Goal: Task Accomplishment & Management: Manage account settings

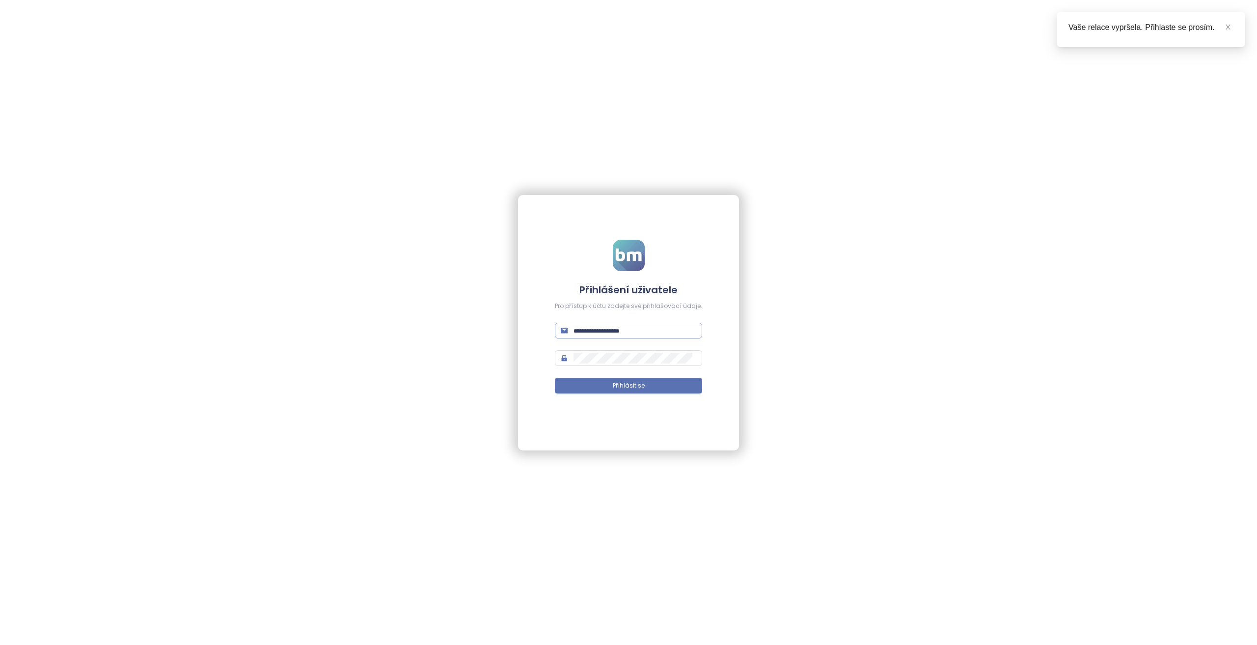
type input "**********"
click at [609, 324] on span "**********" at bounding box center [628, 331] width 147 height 16
click at [611, 329] on input "**********" at bounding box center [635, 330] width 123 height 11
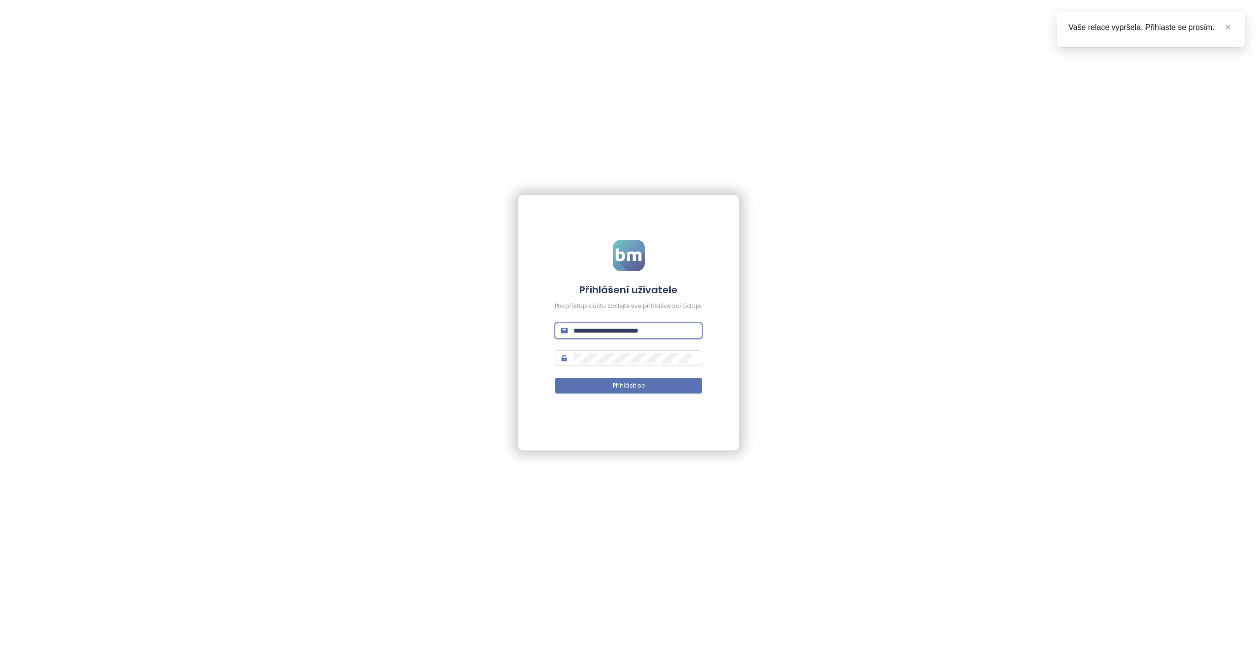
click at [619, 333] on input "**********" at bounding box center [635, 330] width 123 height 11
click at [640, 338] on span "**********" at bounding box center [628, 331] width 147 height 16
drag, startPoint x: 640, startPoint y: 338, endPoint x: 642, endPoint y: 333, distance: 5.3
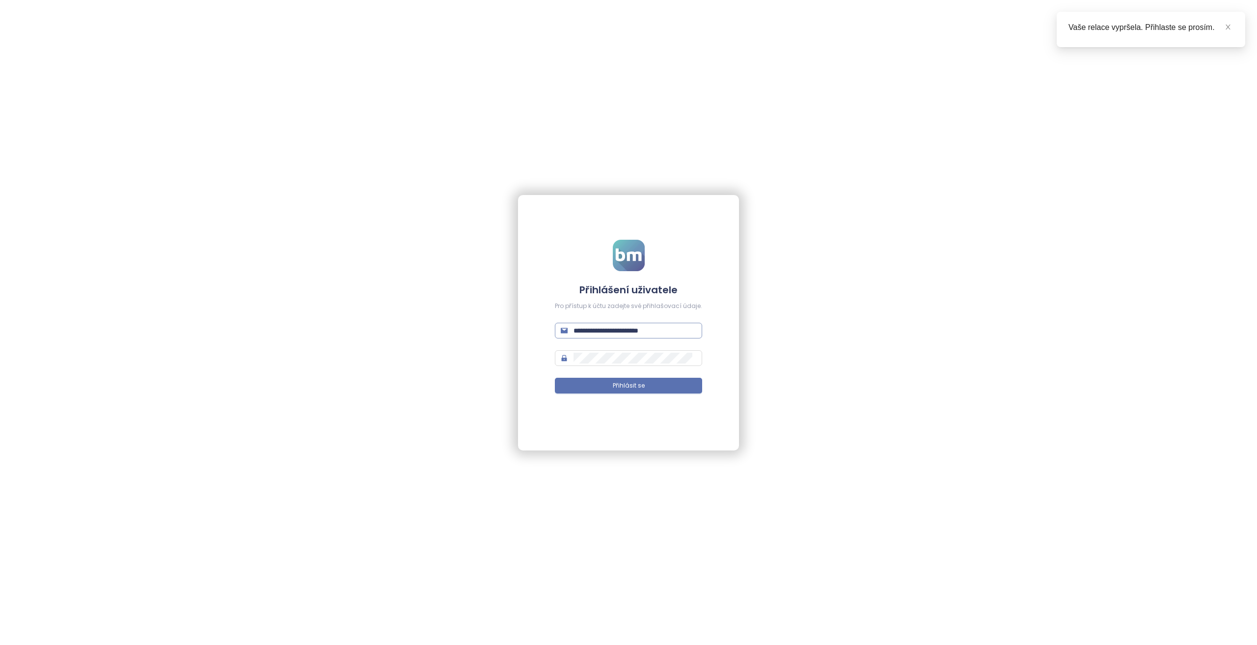
click at [640, 338] on span "**********" at bounding box center [628, 331] width 147 height 16
click at [642, 333] on input "**********" at bounding box center [635, 330] width 123 height 11
type input "**********"
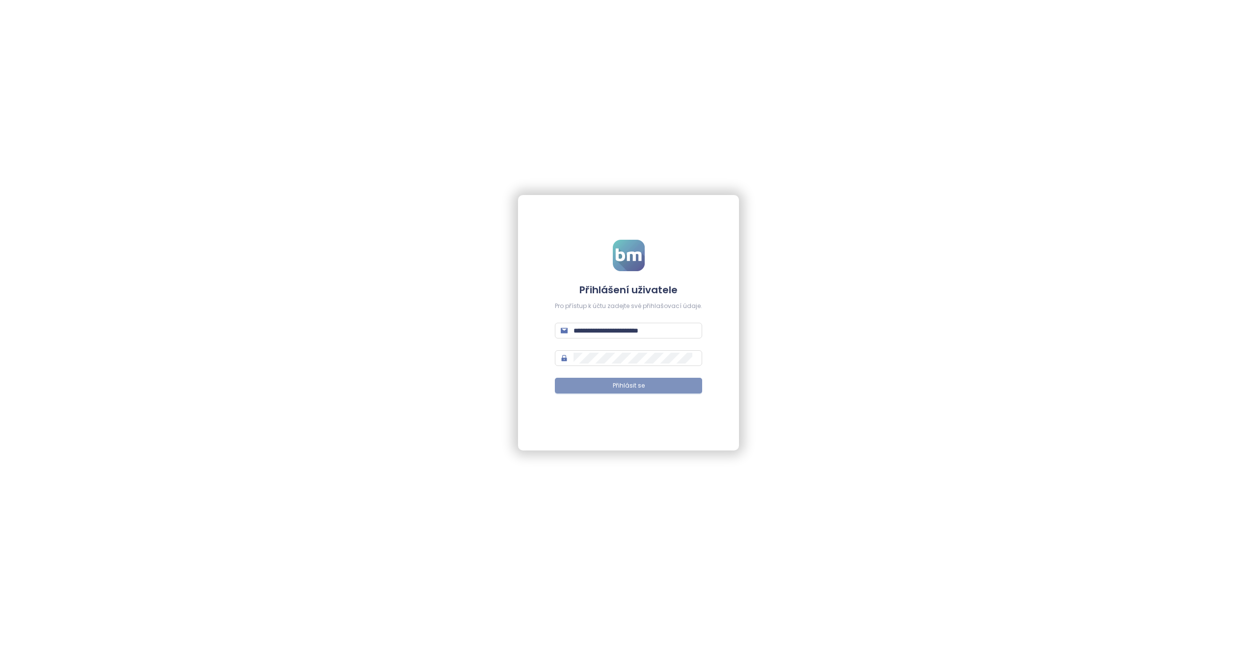
click at [619, 380] on button "Přihlásit se" at bounding box center [628, 386] width 147 height 16
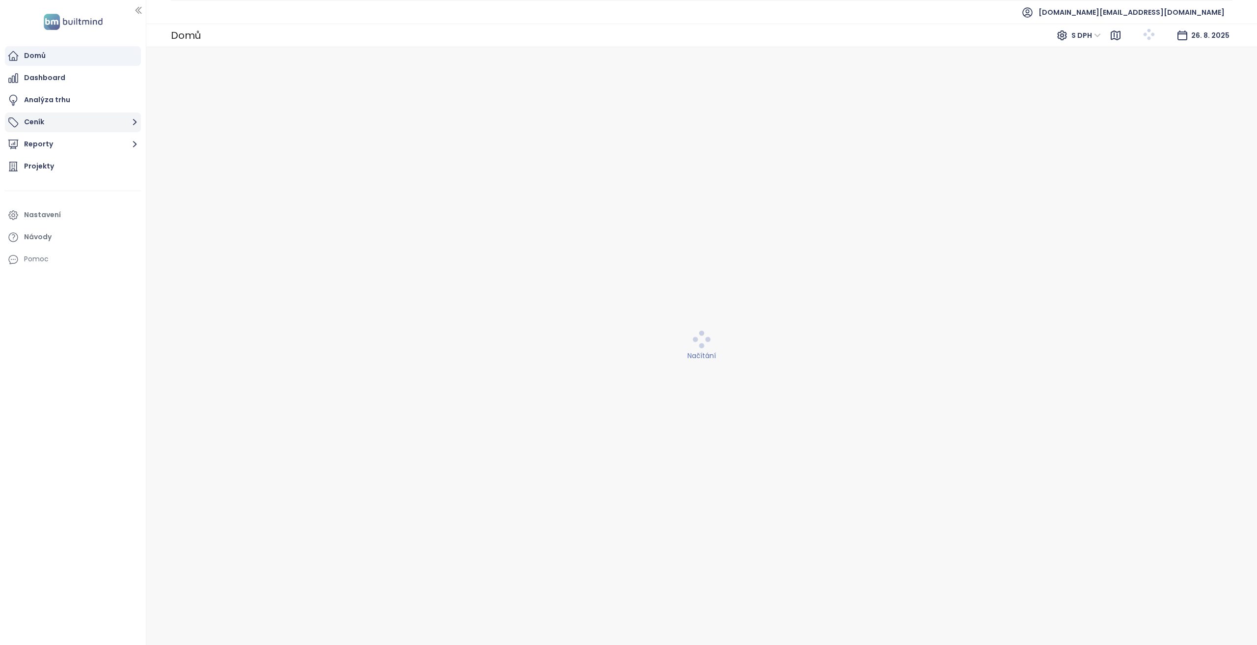
click at [81, 128] on button "Ceník" at bounding box center [73, 122] width 136 height 20
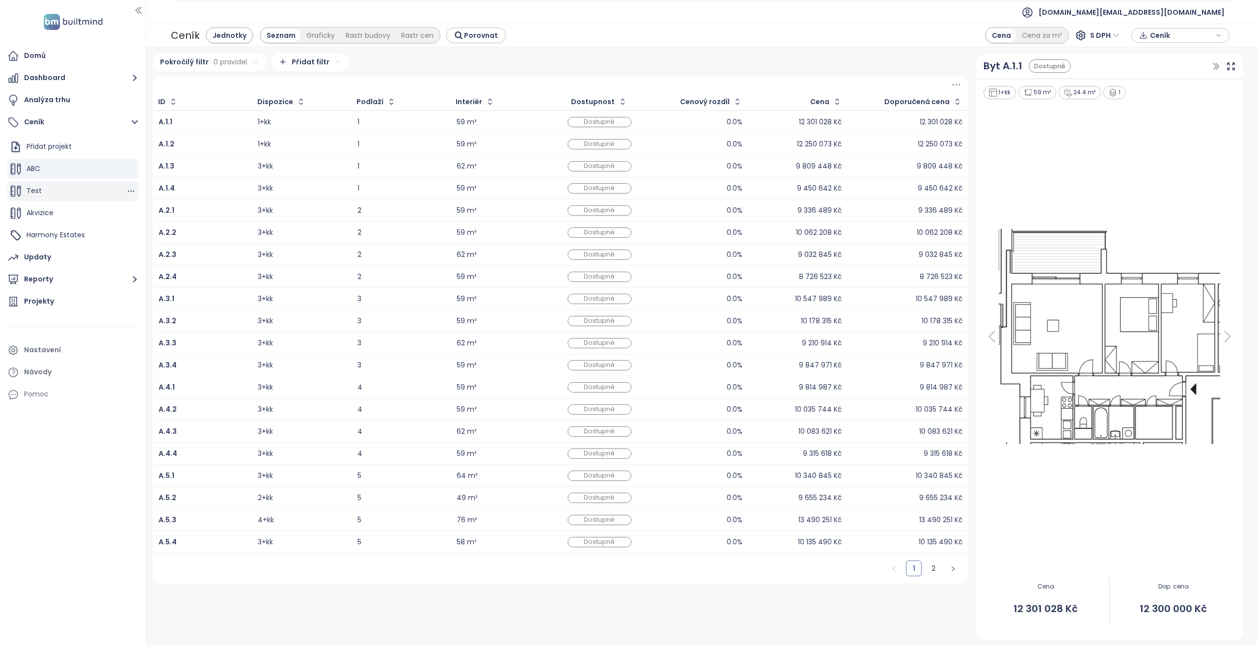
click at [136, 185] on div "Test" at bounding box center [72, 191] width 131 height 20
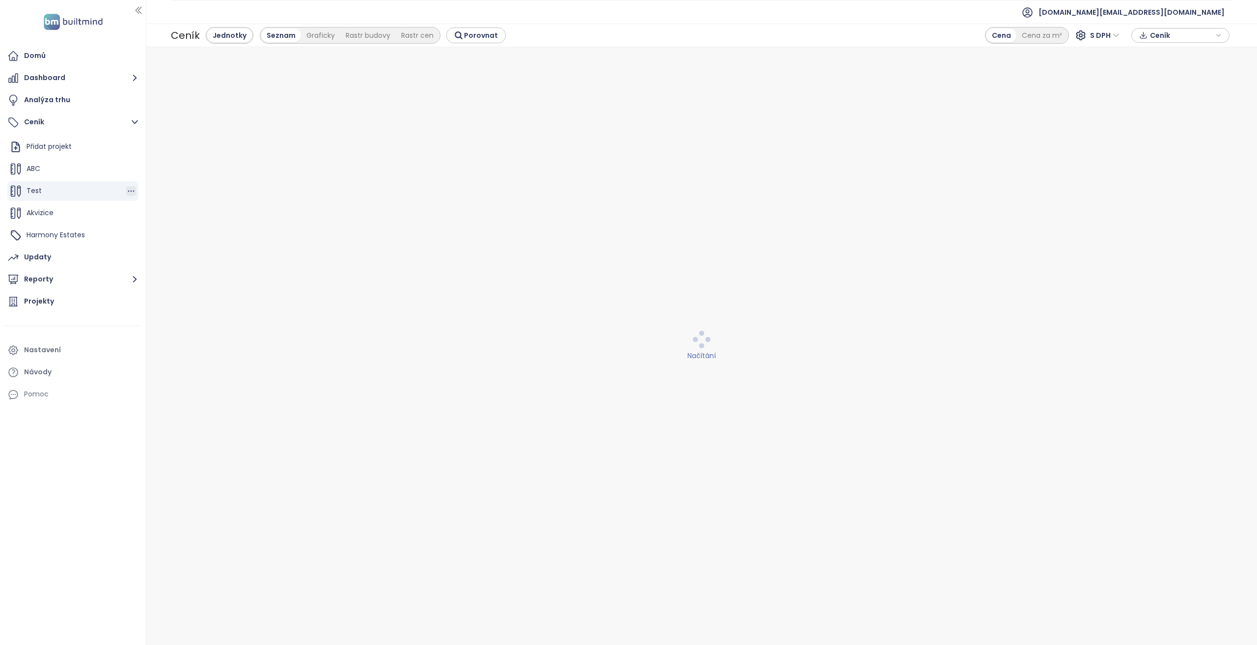
click at [134, 189] on icon "button" at bounding box center [131, 191] width 10 height 10
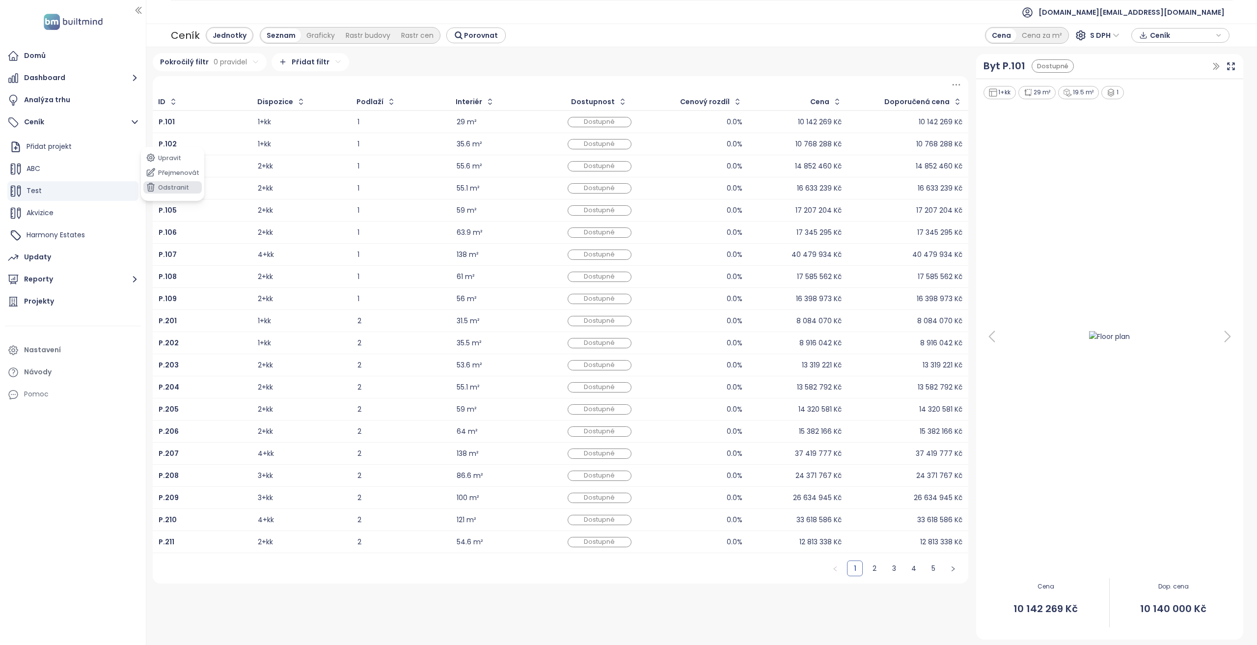
click at [159, 190] on button "Odstranit" at bounding box center [172, 187] width 58 height 12
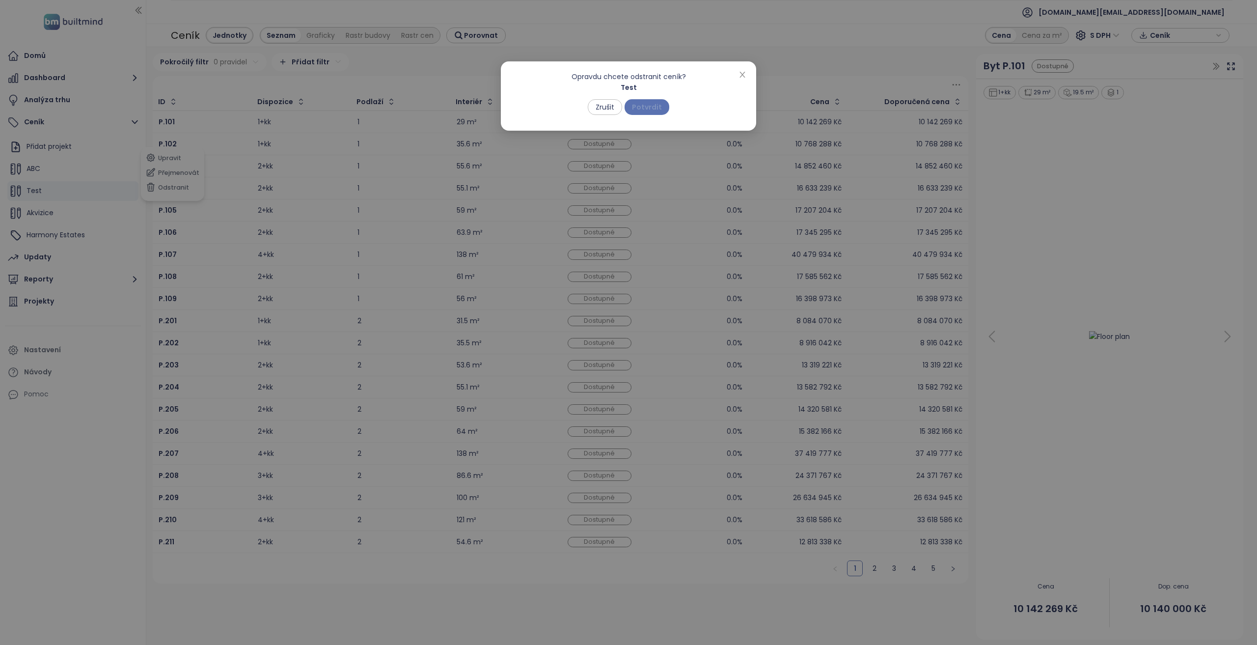
click at [645, 110] on span "Potvrdit" at bounding box center [647, 107] width 30 height 11
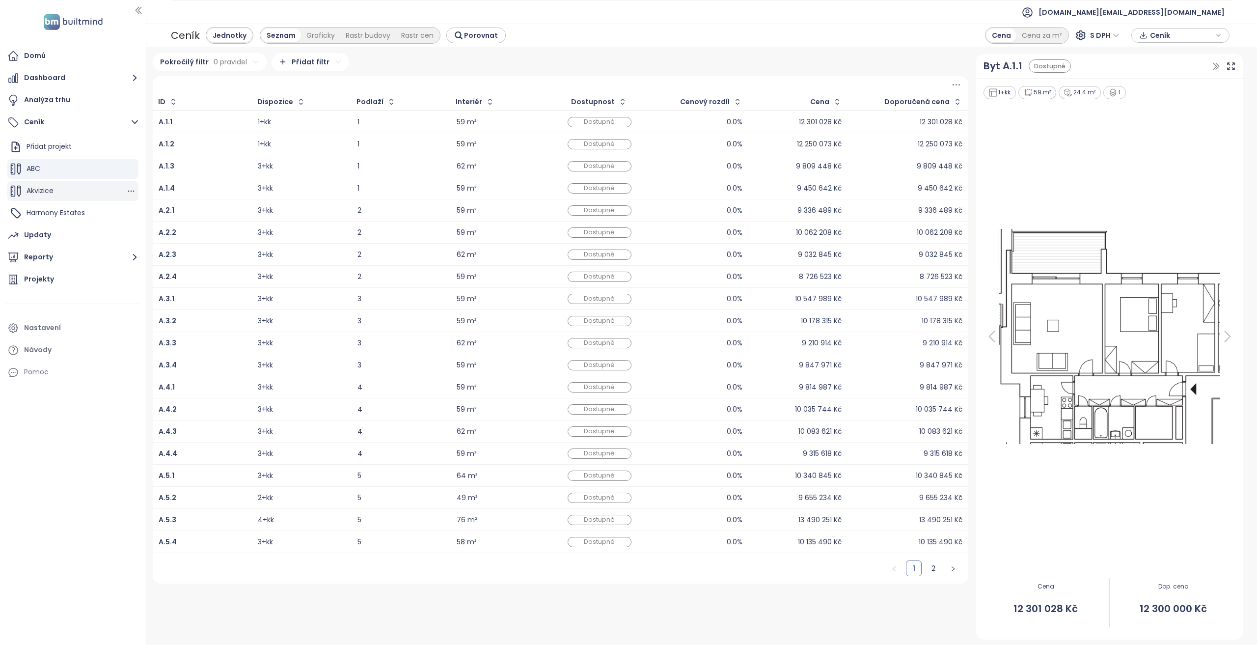
click at [108, 197] on div "Akvizice" at bounding box center [72, 191] width 131 height 20
click at [132, 192] on icon "button" at bounding box center [131, 191] width 10 height 10
click at [169, 192] on button "Odstranit" at bounding box center [172, 187] width 58 height 12
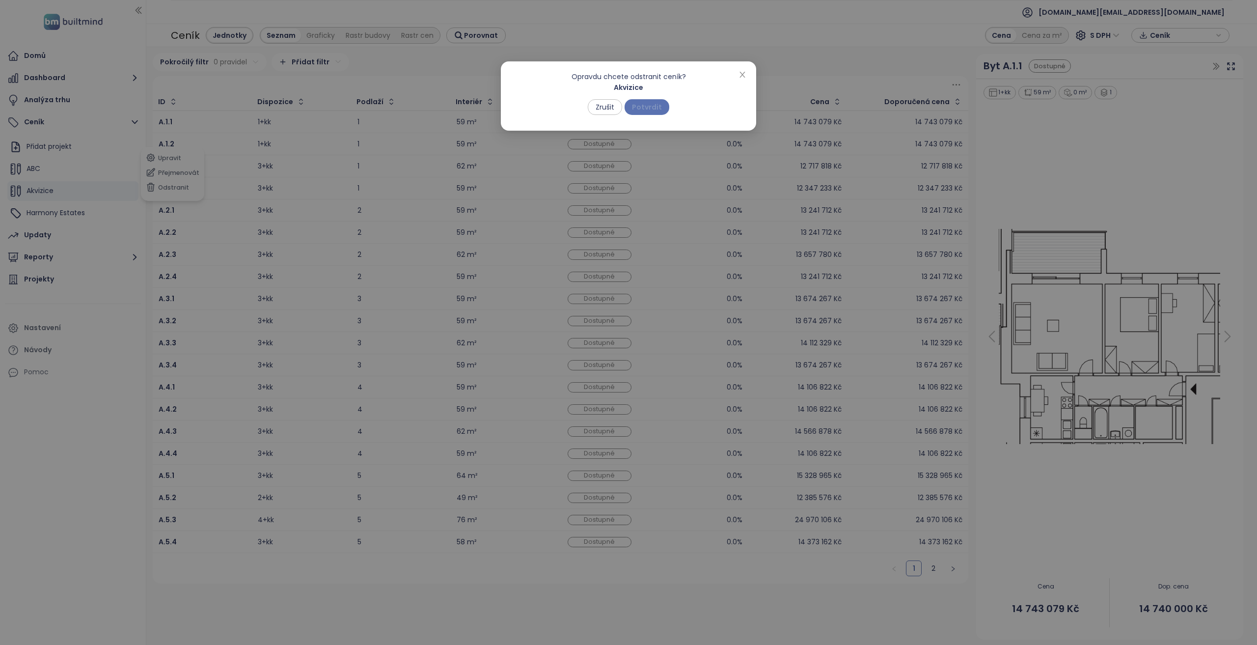
click at [647, 107] on span "Potvrdit" at bounding box center [647, 107] width 30 height 11
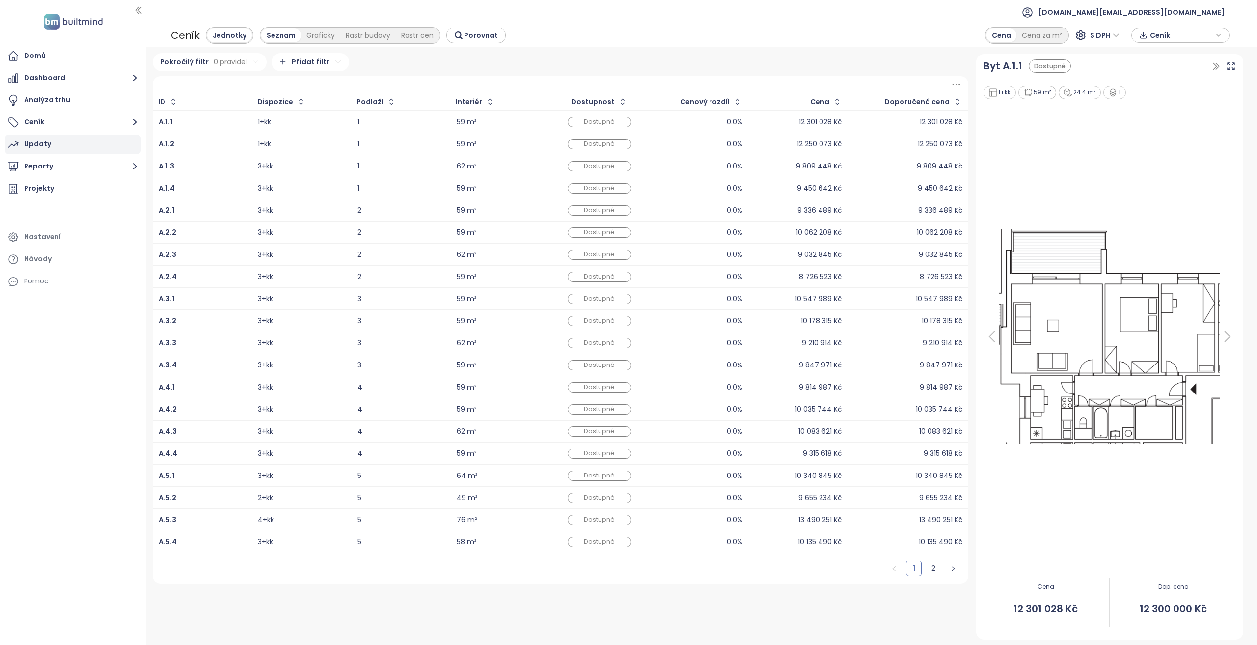
click at [69, 150] on div "Updaty" at bounding box center [73, 145] width 136 height 20
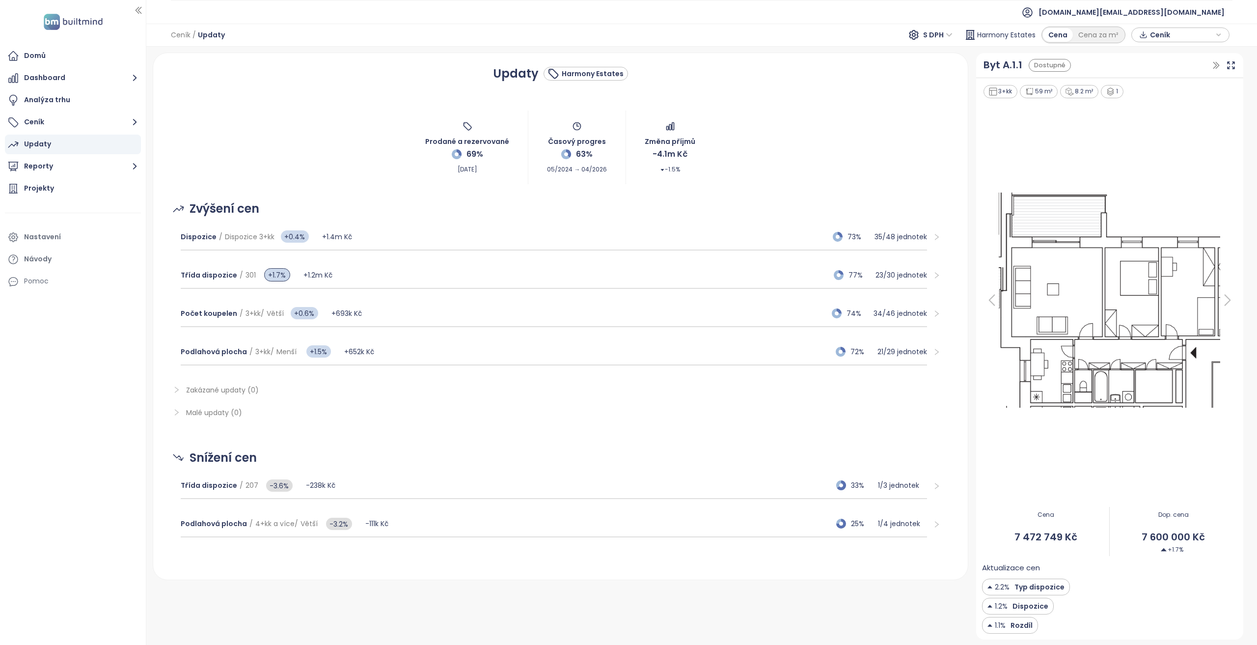
click at [449, 447] on div "Zakázané updaty (0) Malé updaty (0)" at bounding box center [561, 409] width 792 height 77
click at [1180, 10] on span "builtmind.cz@builtmind.com" at bounding box center [1132, 12] width 186 height 24
click at [1182, 36] on li "Odhlásit se" at bounding box center [1165, 39] width 115 height 20
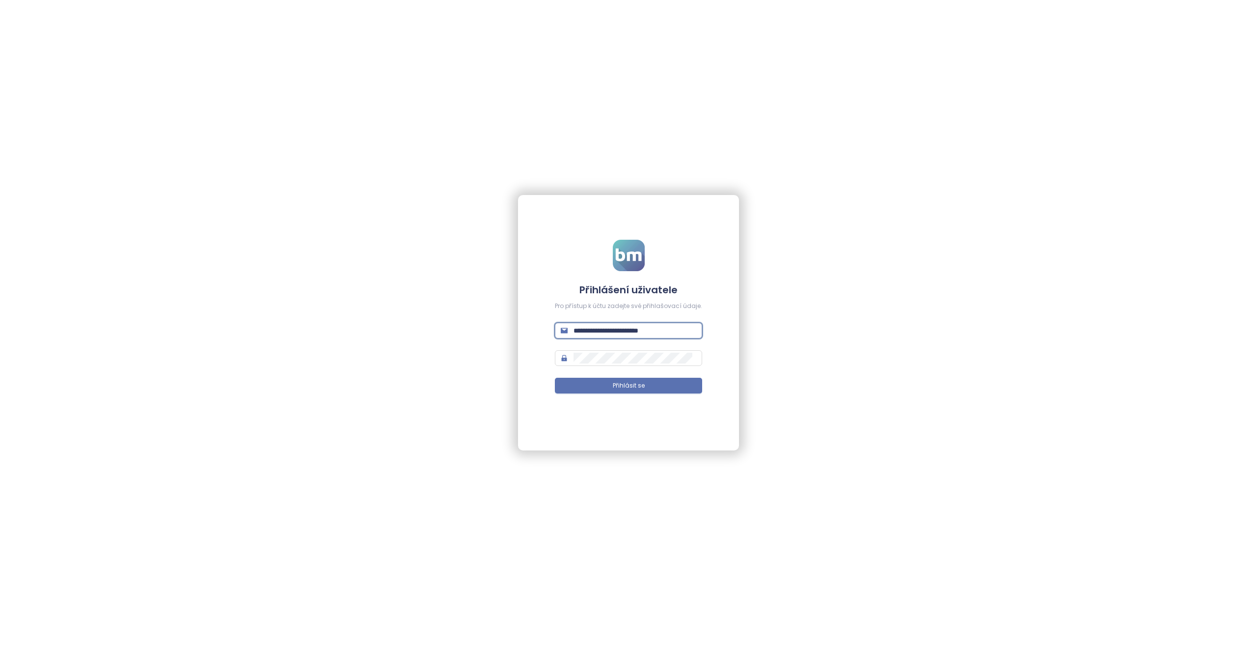
click at [637, 334] on input "**********" at bounding box center [635, 330] width 123 height 11
type input "**********"
click at [555, 378] on button "Přihlásit se" at bounding box center [628, 386] width 147 height 16
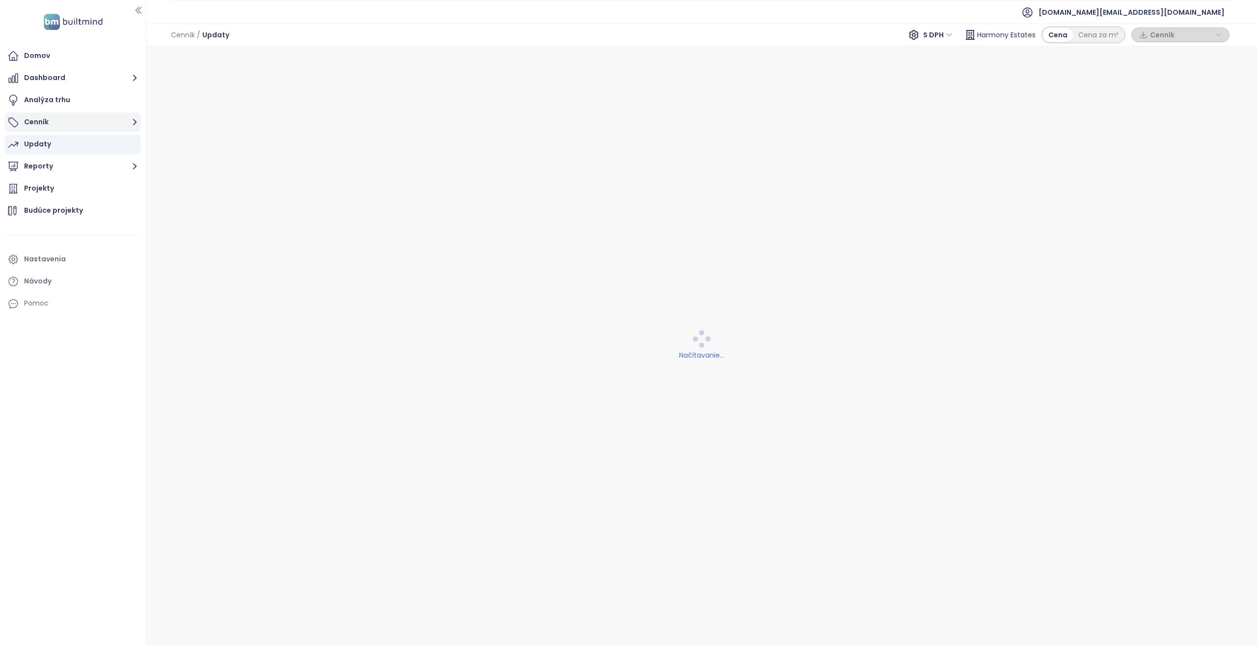
click at [83, 126] on button "Cenník" at bounding box center [73, 122] width 136 height 20
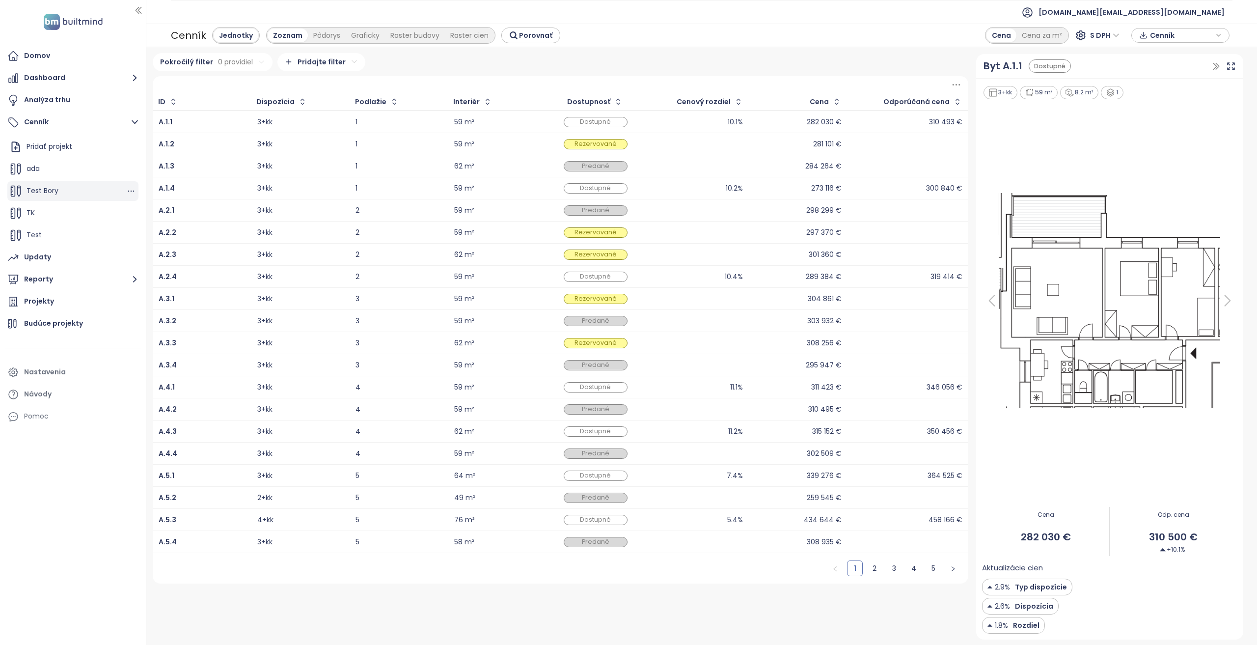
click at [123, 197] on div "Test Bory" at bounding box center [72, 191] width 131 height 20
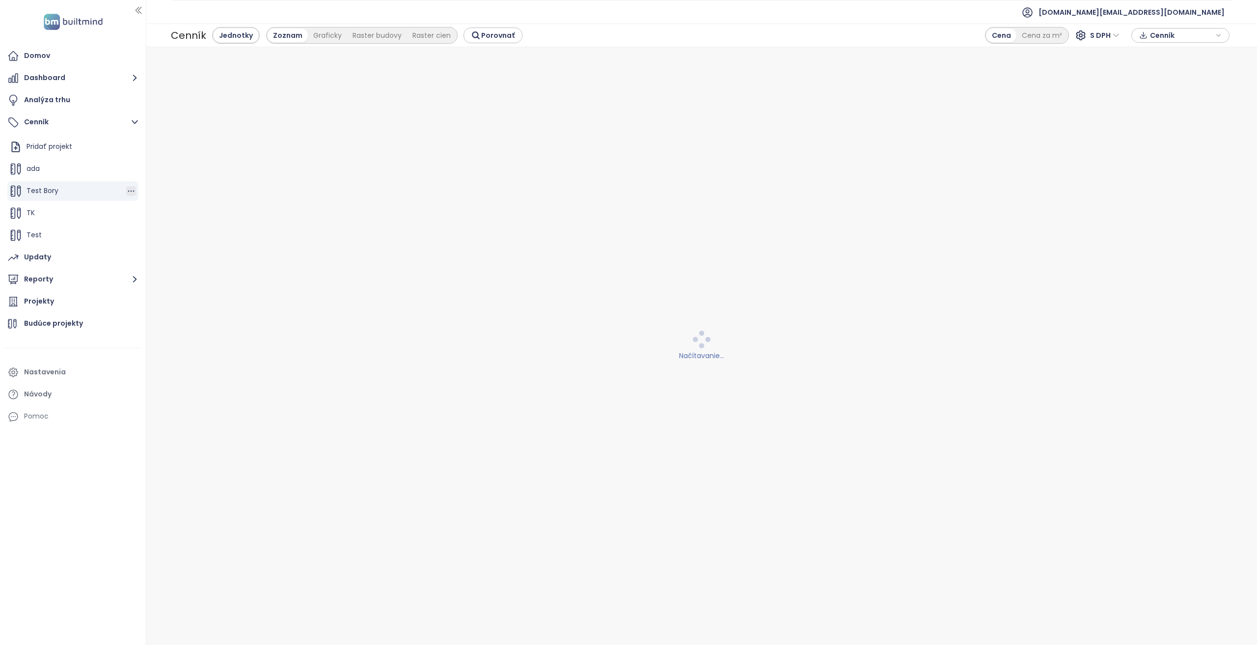
click at [126, 191] on icon "button" at bounding box center [131, 191] width 10 height 10
click at [165, 194] on div "Upraviť Premenovať Odstrániť" at bounding box center [164, 174] width 61 height 54
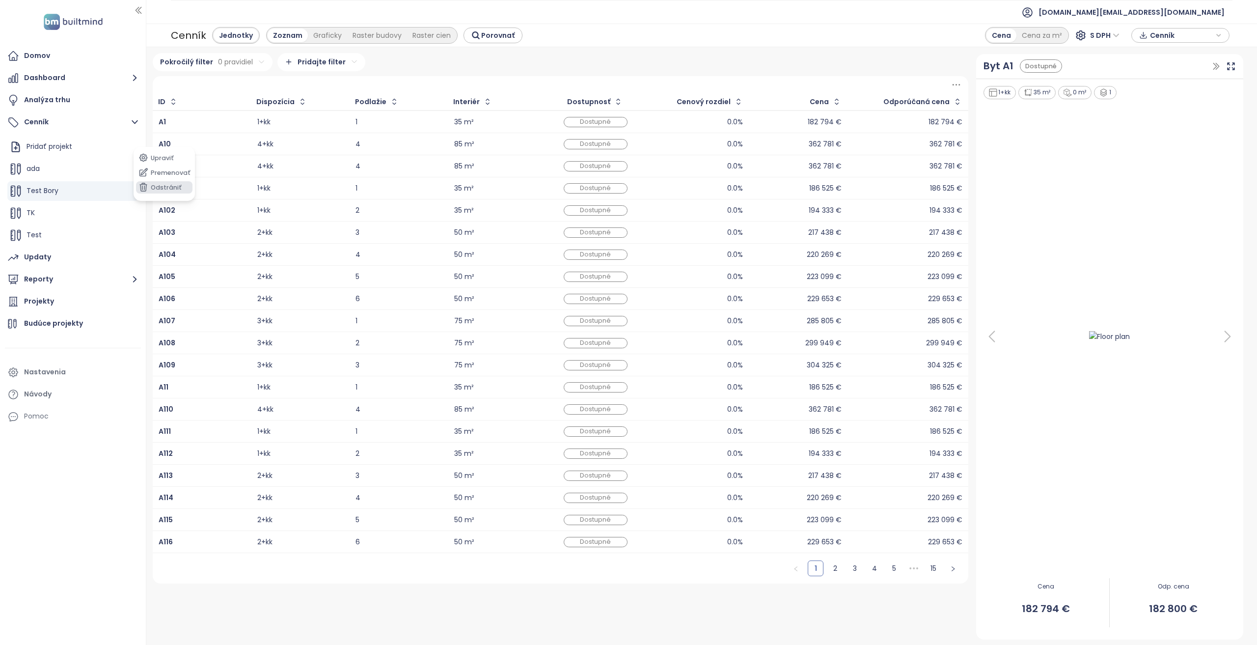
click at [166, 188] on button "Odstrániť" at bounding box center [164, 187] width 56 height 12
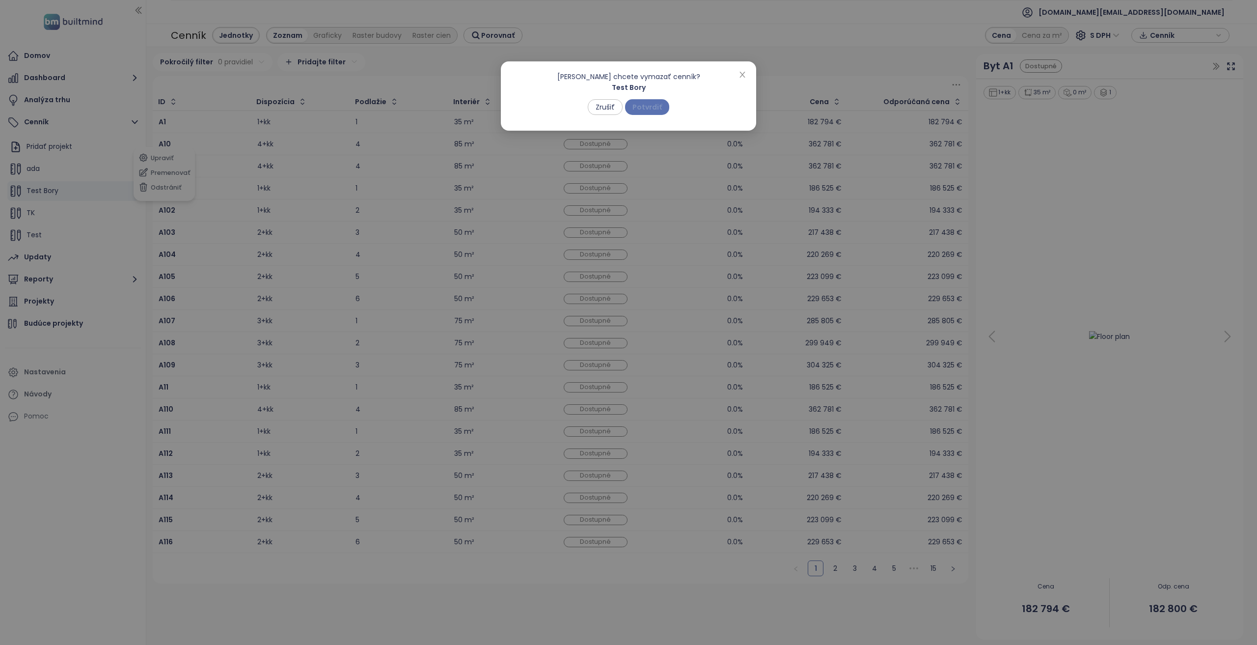
click at [655, 105] on span "Potvrdiť" at bounding box center [647, 107] width 29 height 11
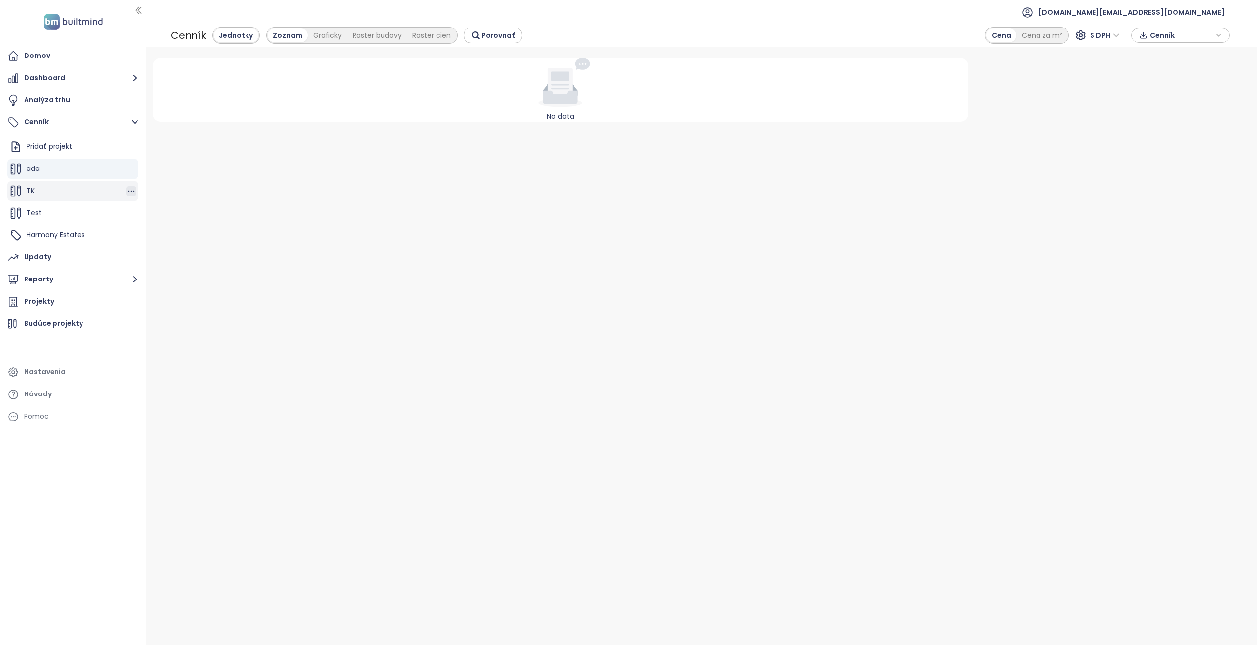
click at [131, 191] on icon "button" at bounding box center [131, 191] width 10 height 10
click at [172, 189] on button "Odstrániť" at bounding box center [171, 187] width 56 height 12
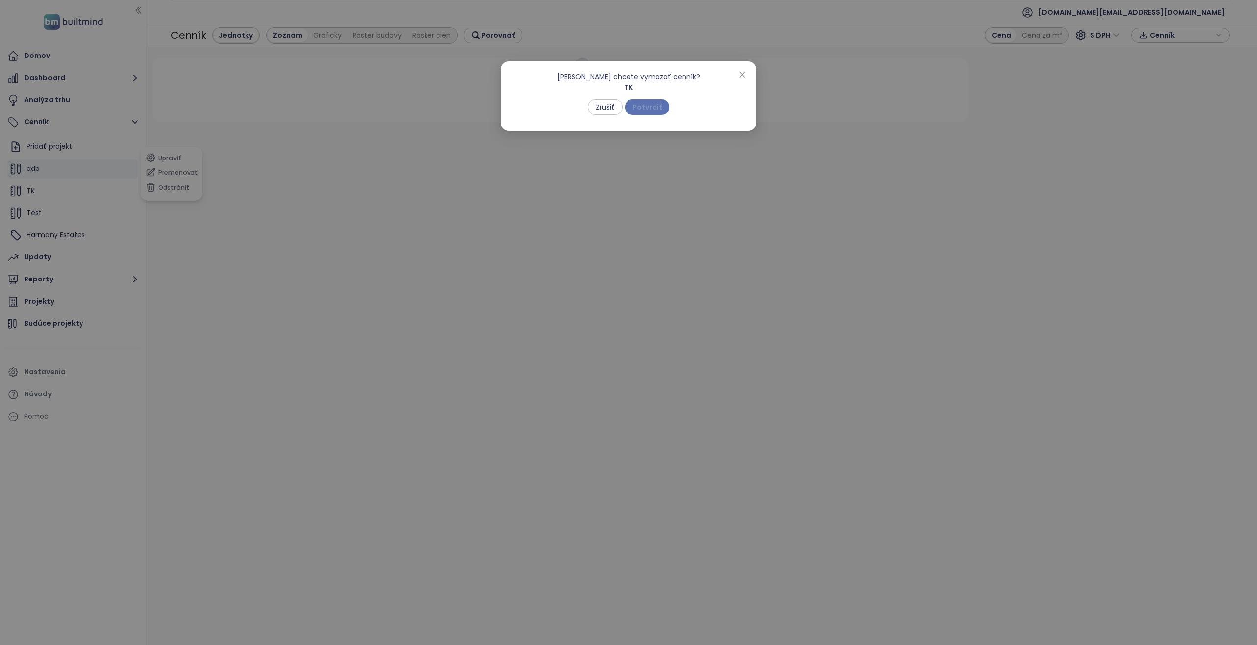
click at [634, 100] on button "Potvrdiť" at bounding box center [647, 107] width 44 height 16
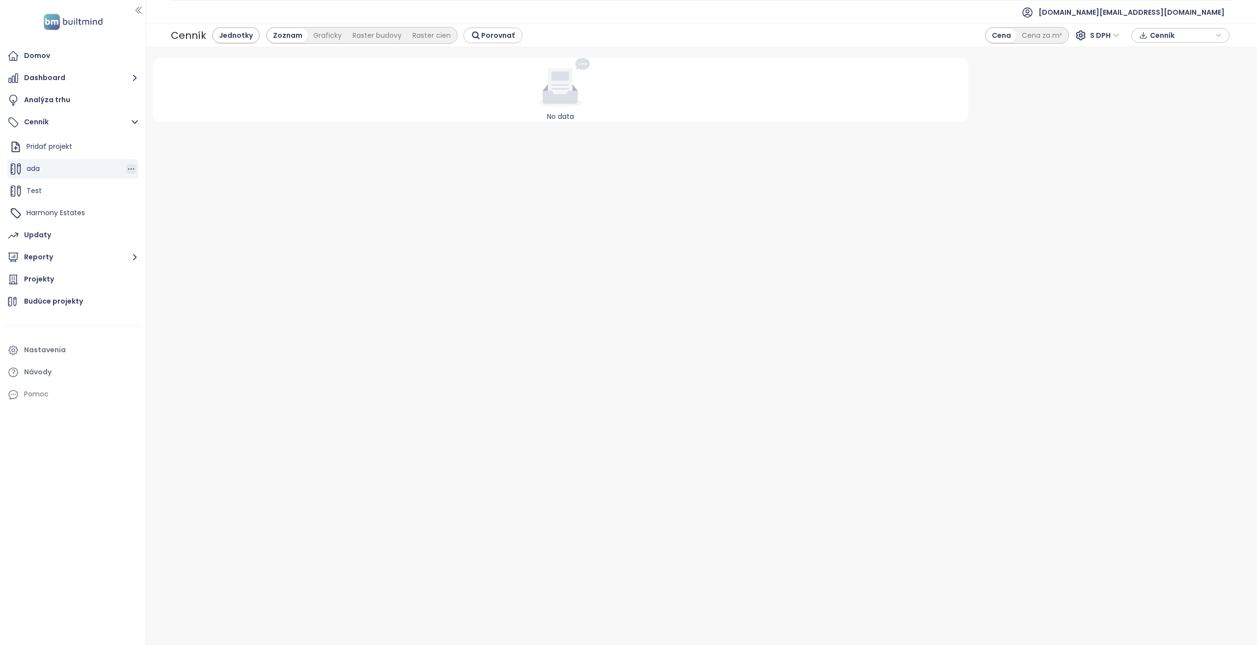
click at [132, 168] on icon "button" at bounding box center [131, 169] width 10 height 10
click at [184, 213] on button "Odstrániť" at bounding box center [171, 214] width 56 height 12
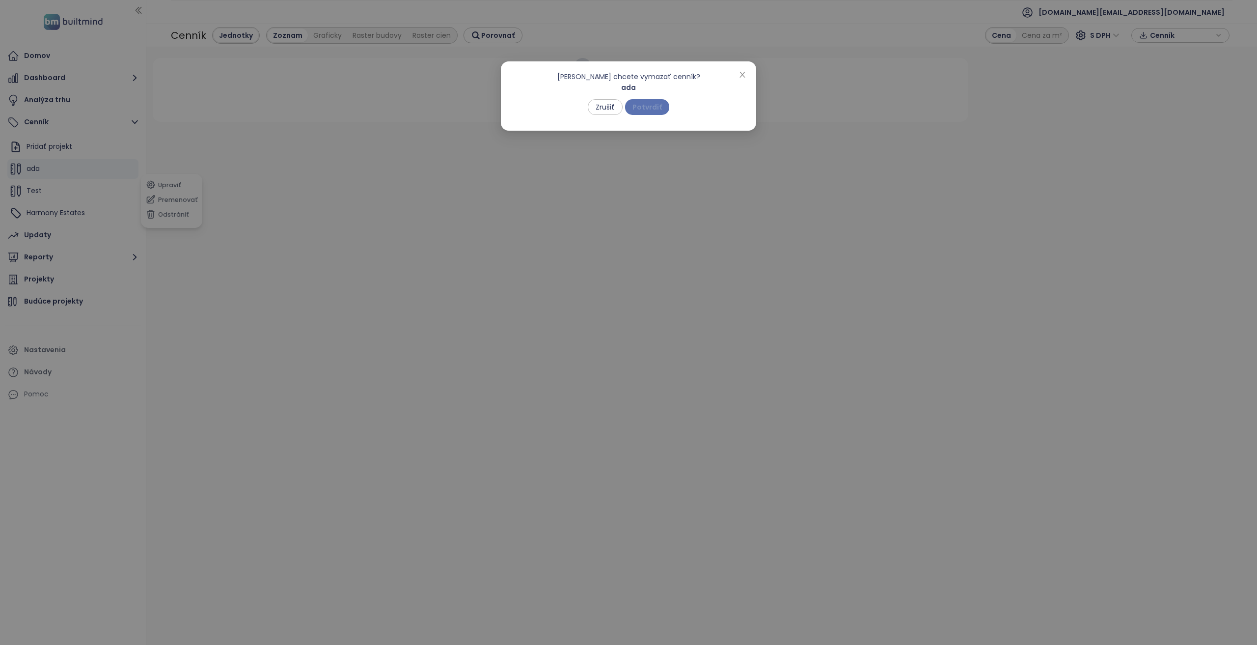
click at [654, 101] on button "Potvrdiť" at bounding box center [647, 107] width 44 height 16
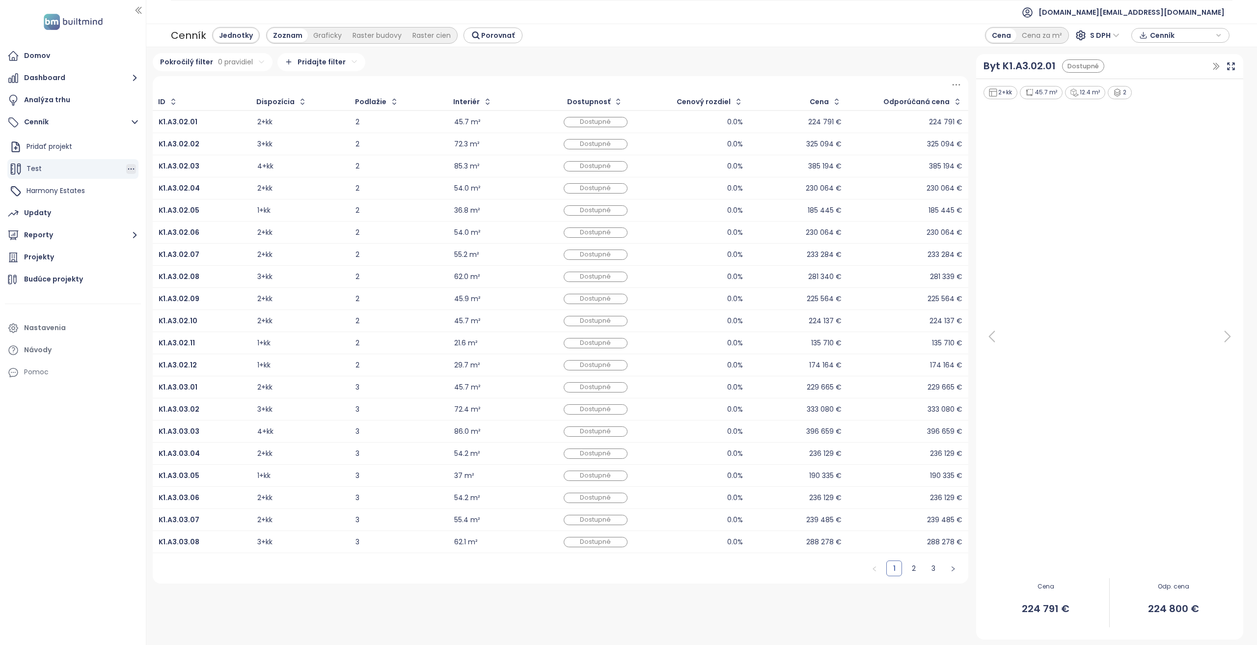
click at [132, 171] on icon "button" at bounding box center [131, 169] width 10 height 10
click at [181, 164] on button "Odstrániť" at bounding box center [171, 165] width 56 height 12
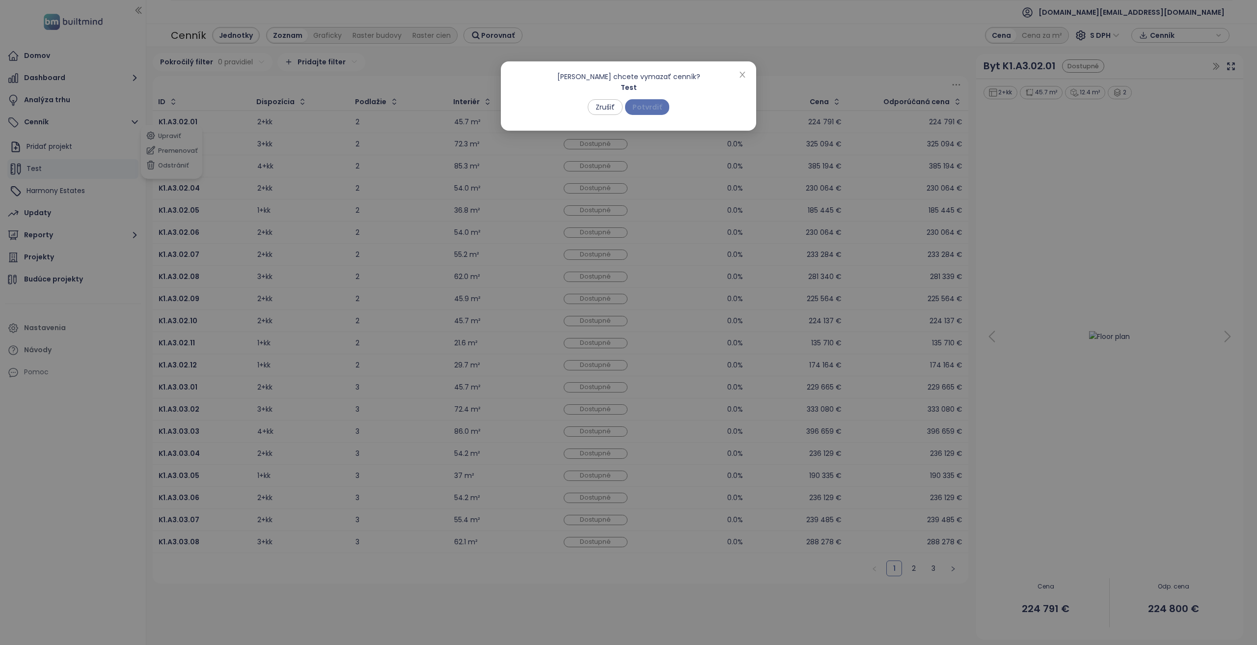
click at [645, 106] on span "Potvrdiť" at bounding box center [647, 107] width 29 height 11
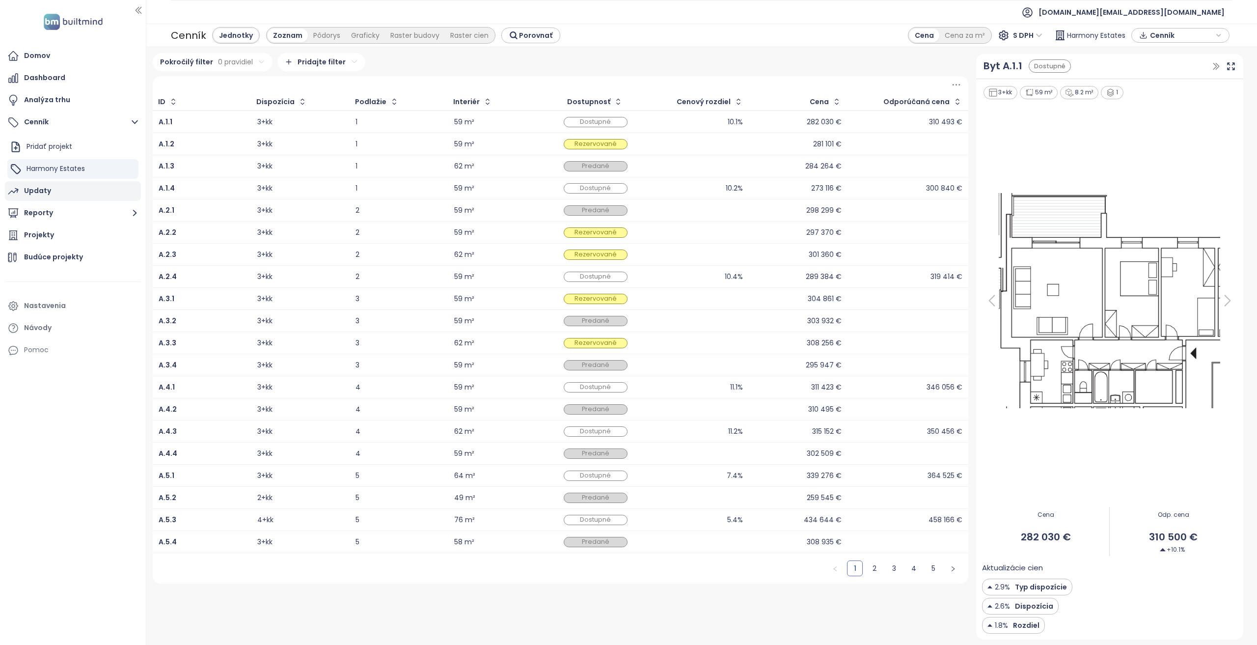
click at [75, 190] on div "Updaty" at bounding box center [73, 191] width 136 height 20
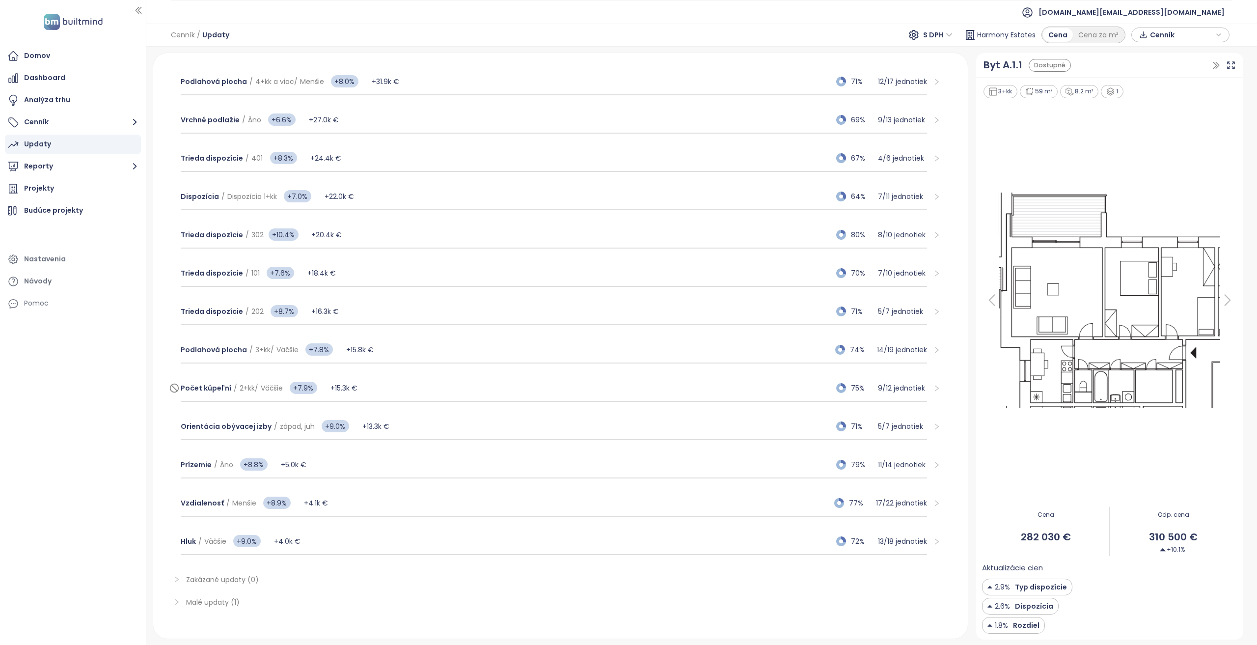
scroll to position [472, 0]
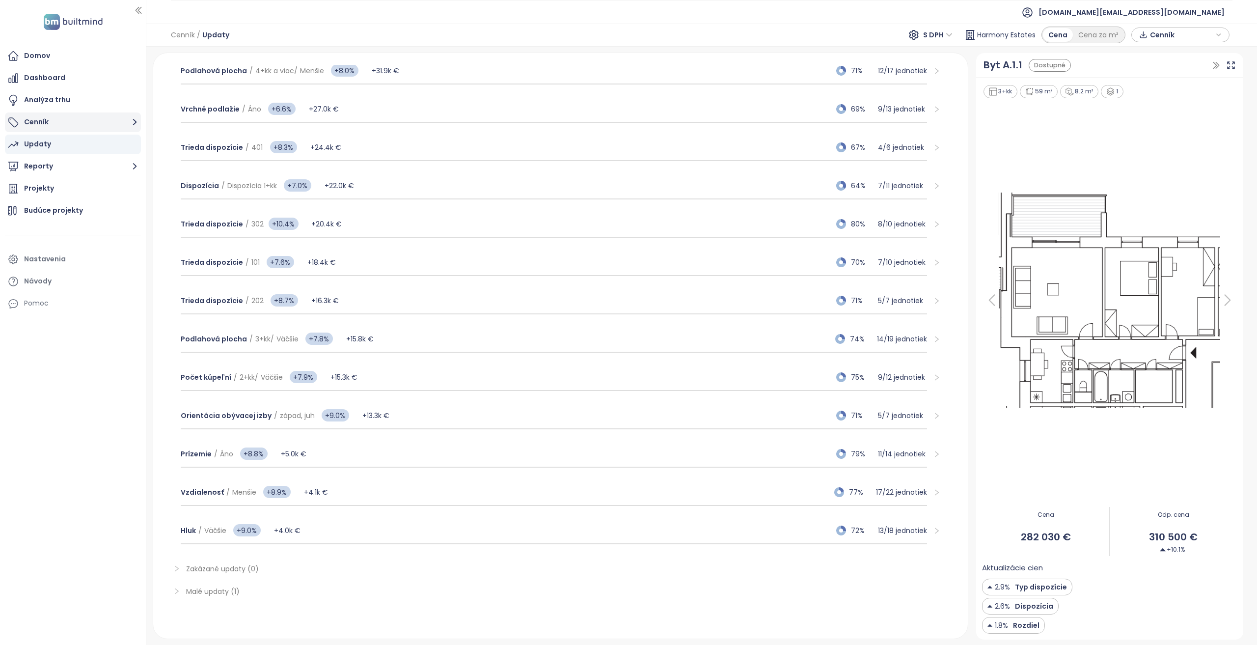
click at [83, 129] on button "Cenník" at bounding box center [73, 122] width 136 height 20
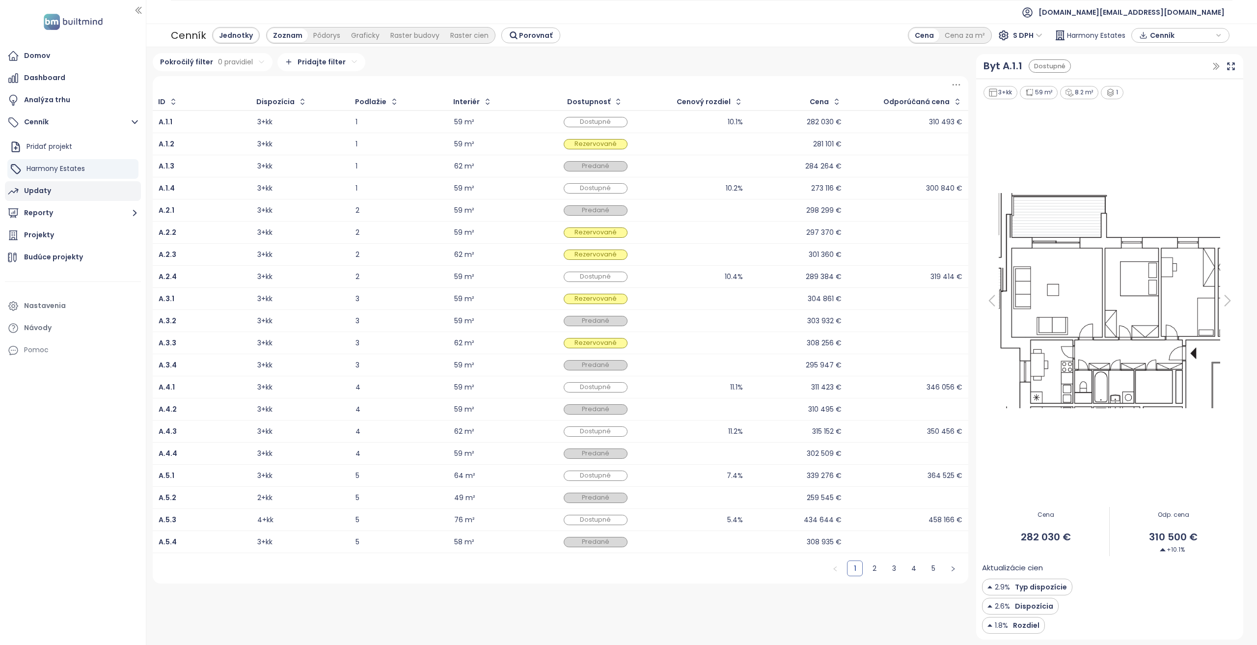
click at [64, 196] on div "Updaty" at bounding box center [73, 191] width 136 height 20
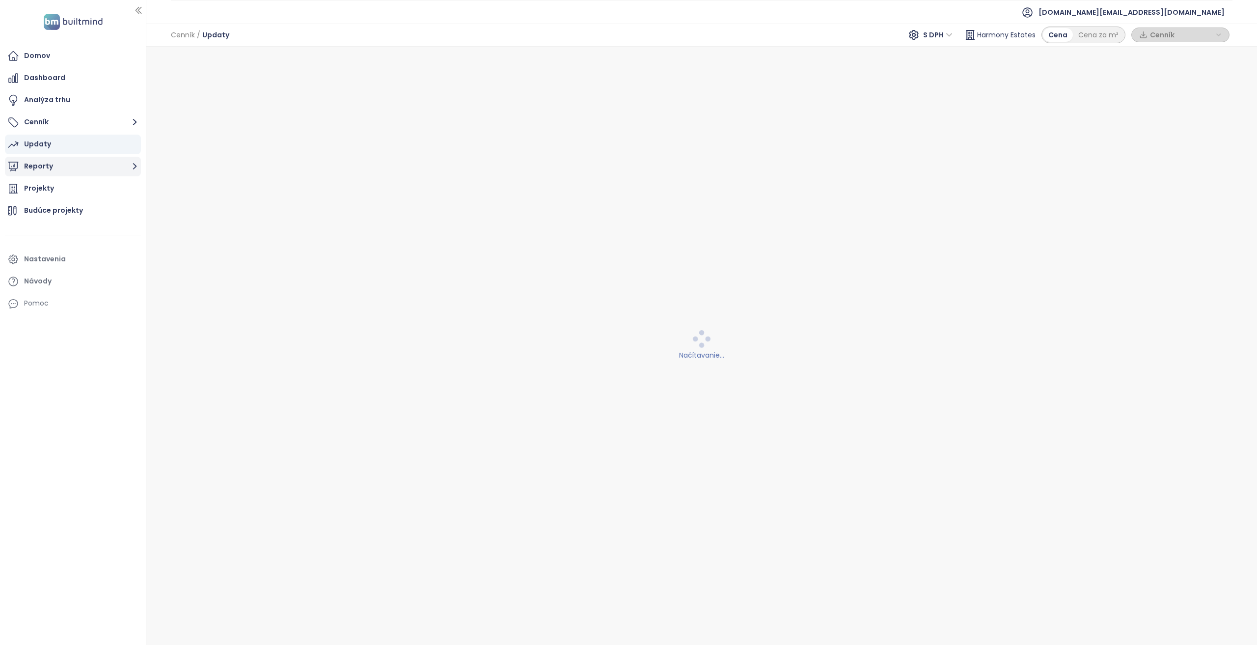
click at [57, 169] on button "Reporty" at bounding box center [73, 167] width 136 height 20
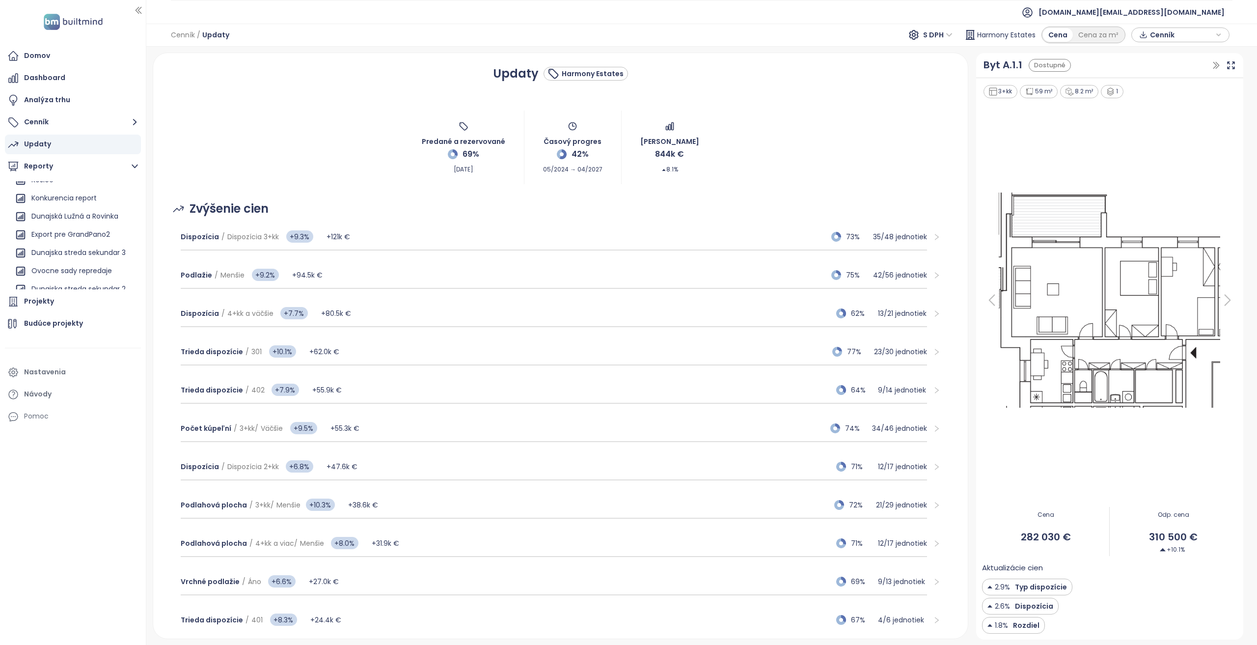
scroll to position [489, 0]
click at [126, 262] on icon "button" at bounding box center [131, 263] width 10 height 10
click at [136, 258] on button "Odstrániť" at bounding box center [128, 262] width 52 height 15
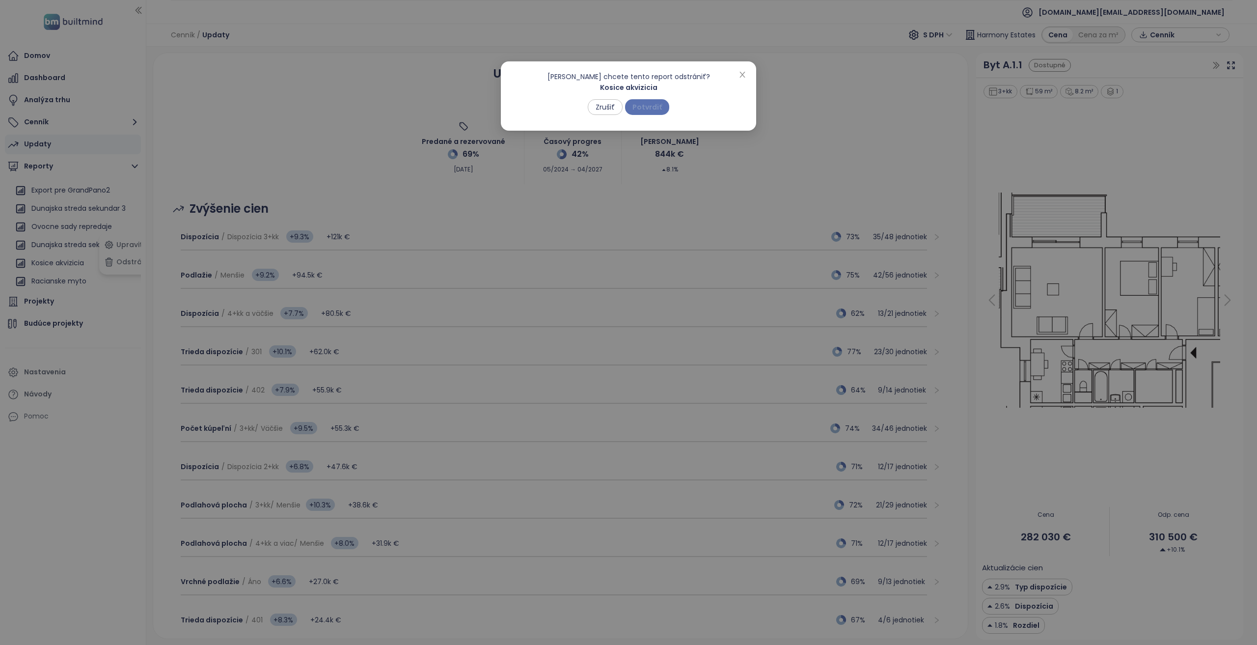
click at [646, 107] on span "Potvrdiť" at bounding box center [647, 107] width 29 height 11
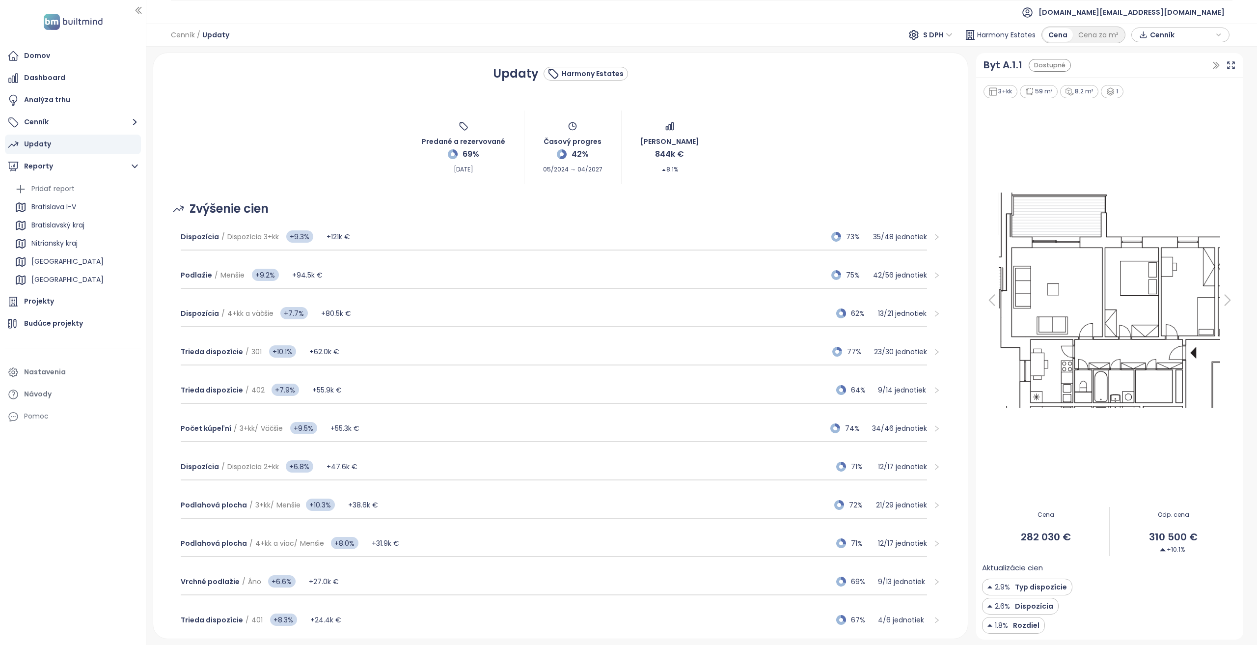
scroll to position [471, 0]
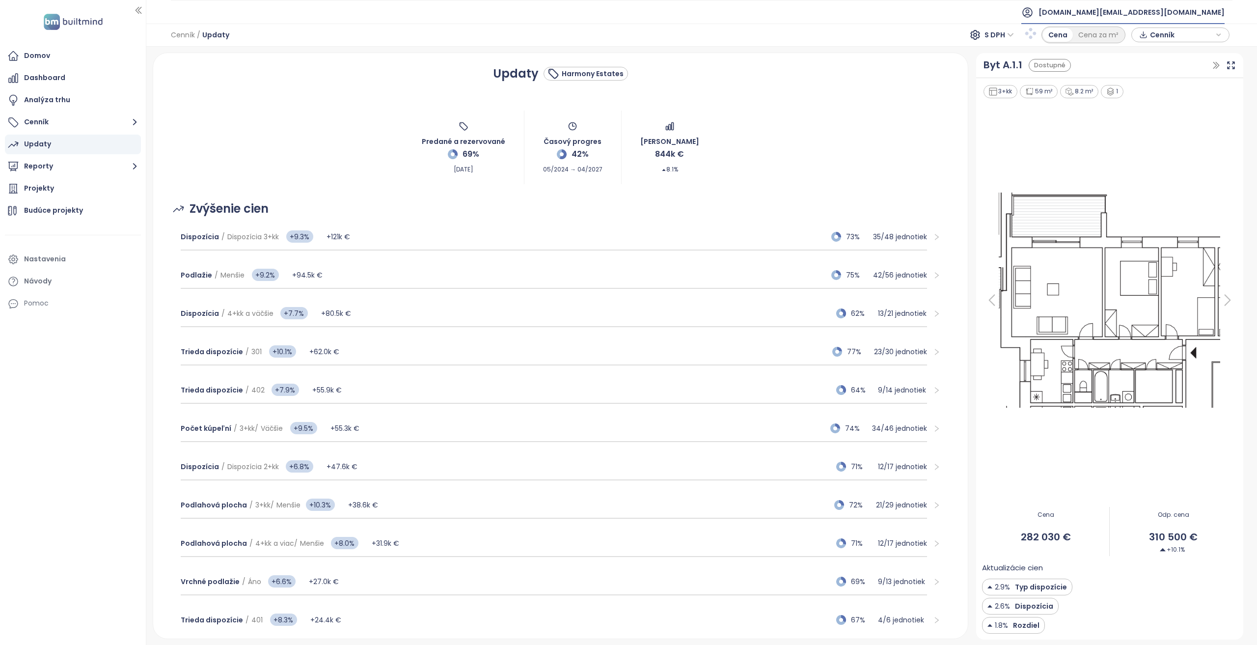
click at [1143, 8] on span "[DOMAIN_NAME][EMAIL_ADDRESS][DOMAIN_NAME]" at bounding box center [1132, 12] width 186 height 24
